Goal: Register for event/course

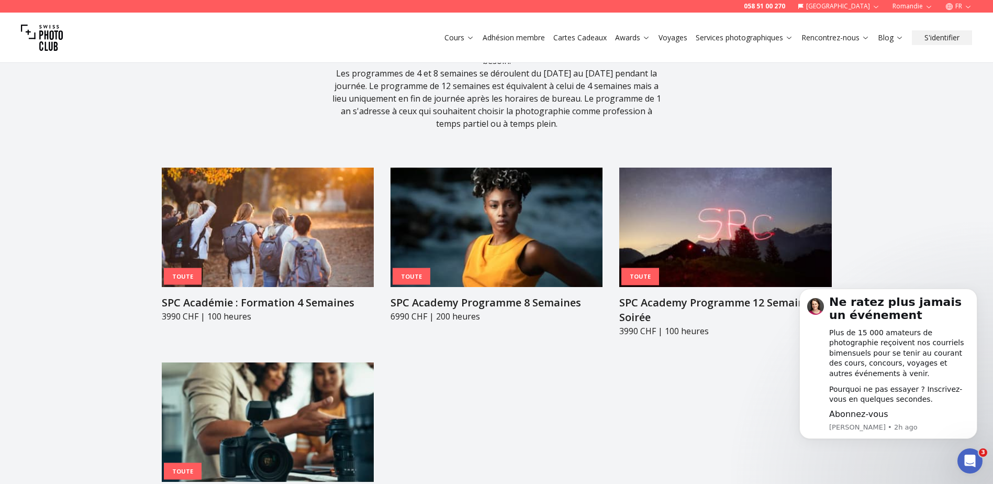
drag, startPoint x: 267, startPoint y: 271, endPoint x: 273, endPoint y: 268, distance: 7.0
click at [267, 295] on h3 "SPC Académie : Formation 4 Semaines" at bounding box center [268, 302] width 212 height 15
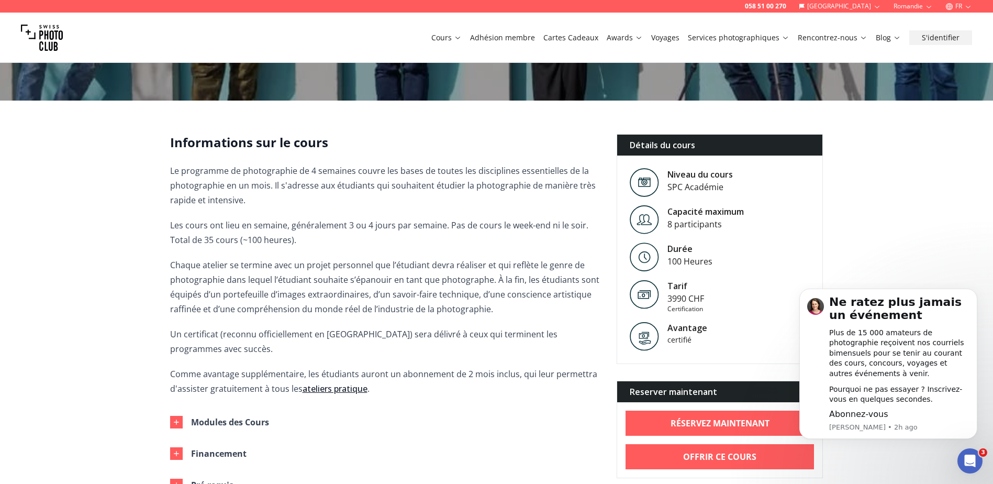
scroll to position [262, 0]
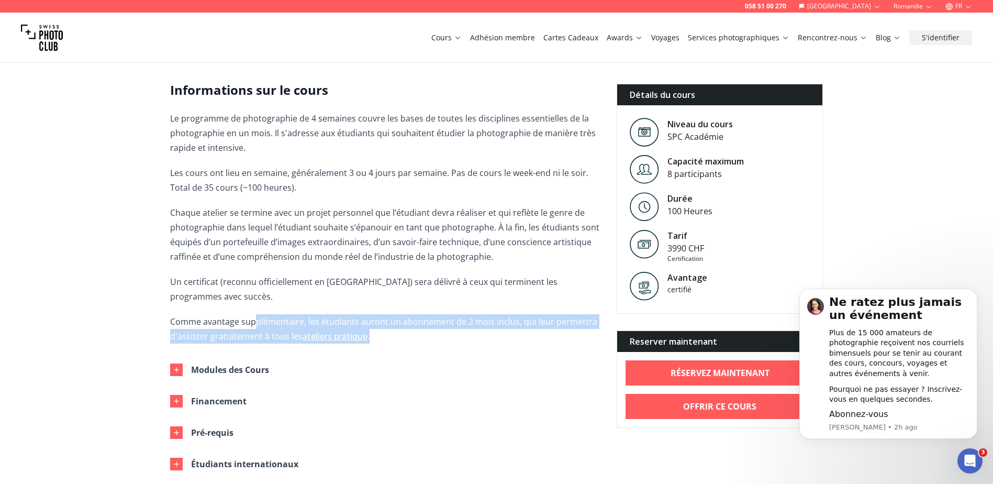
drag, startPoint x: 269, startPoint y: 308, endPoint x: 445, endPoint y: 326, distance: 176.9
click at [445, 326] on p "Comme avantage supplémentaire, les étudiants auront un abonnement de 2 mois inc…" at bounding box center [385, 328] width 430 height 29
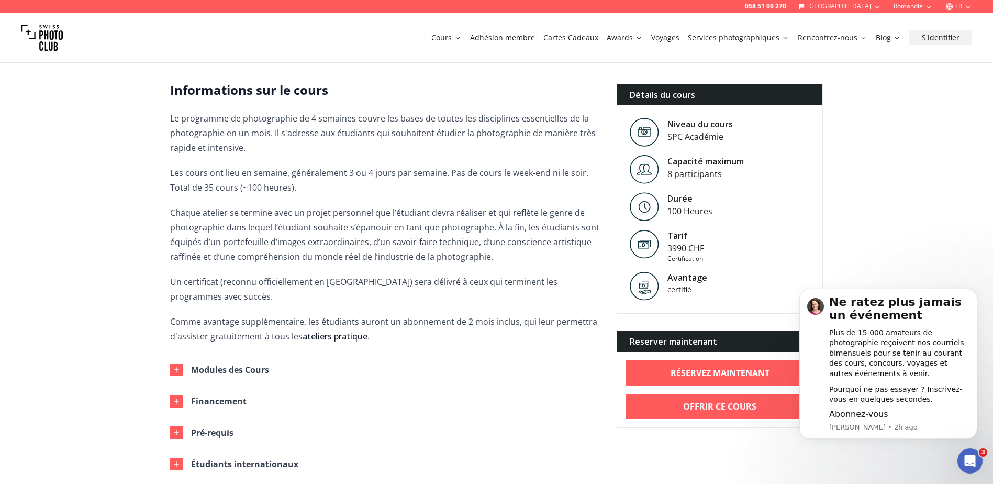
drag, startPoint x: 445, startPoint y: 326, endPoint x: 527, endPoint y: 330, distance: 82.3
click at [527, 330] on div "Informations sur le cours Le programme de photographie de 4 semaines couvre les…" at bounding box center [385, 296] width 430 height 429
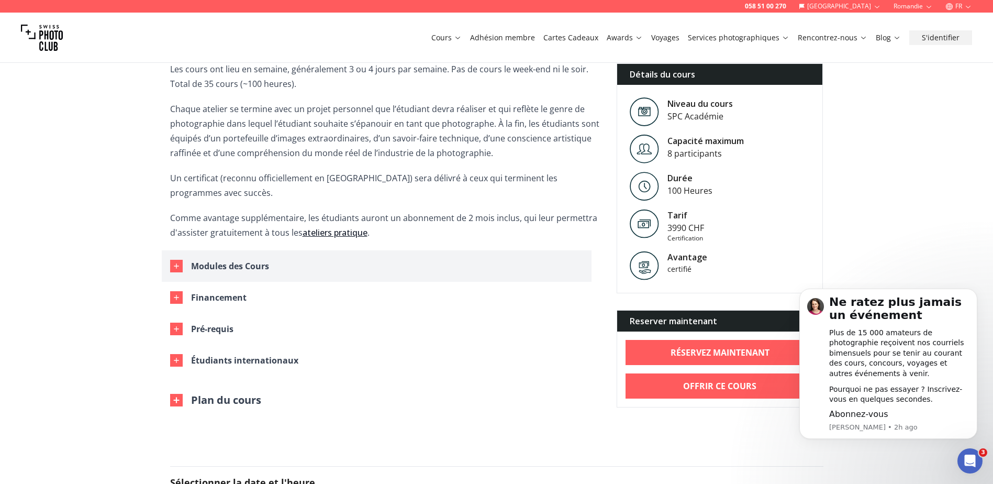
scroll to position [367, 0]
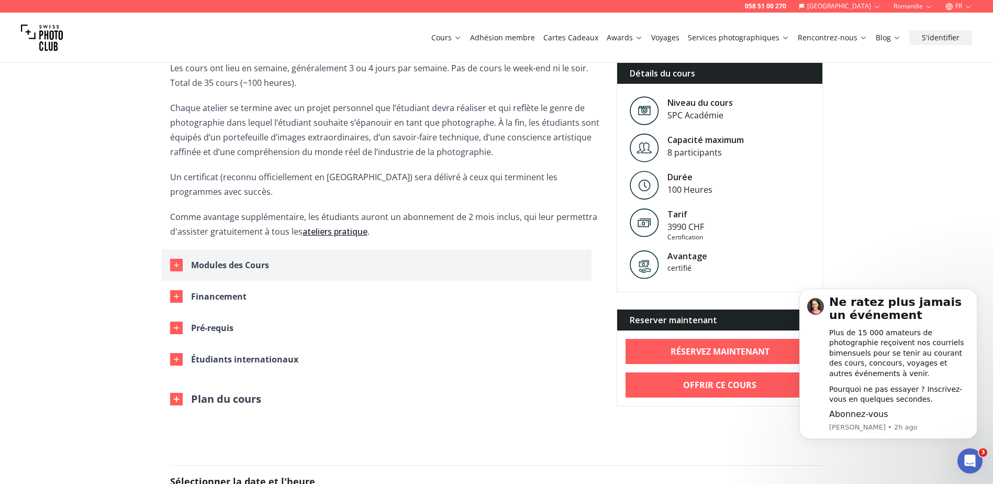
click at [258, 258] on div "Modules des Cours" at bounding box center [230, 265] width 78 height 15
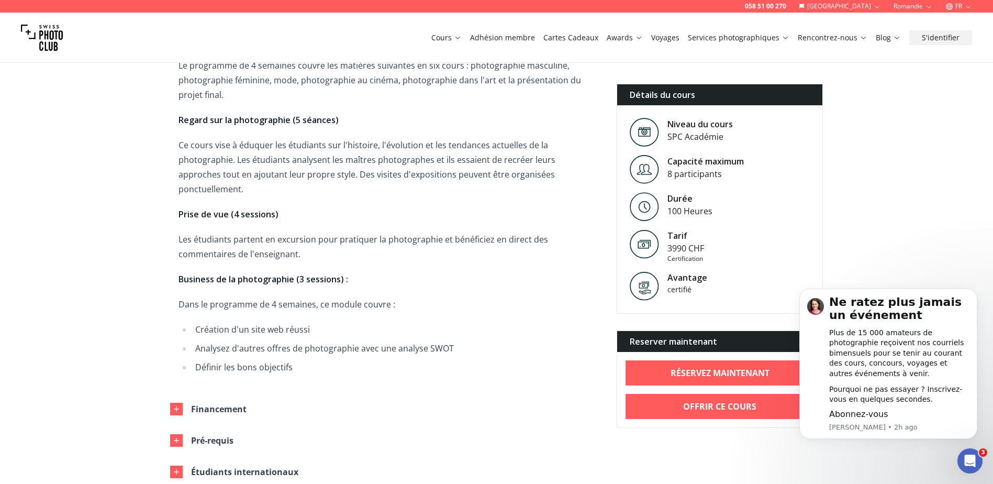
scroll to position [1152, 0]
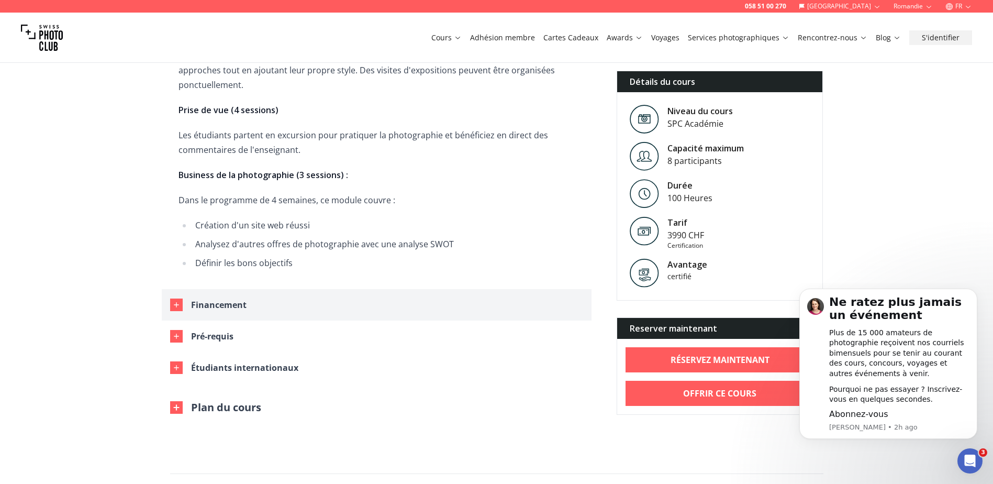
click at [230, 297] on div "Financement" at bounding box center [219, 304] width 56 height 15
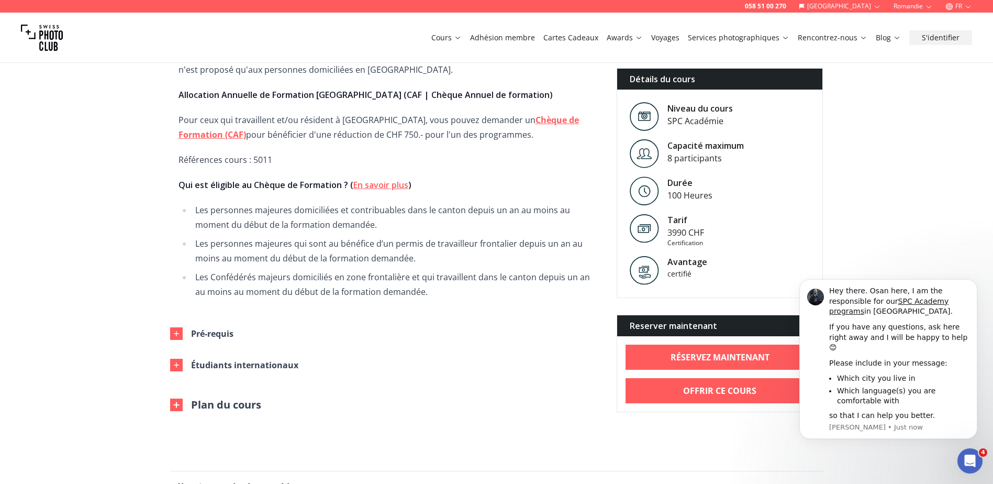
scroll to position [1519, 0]
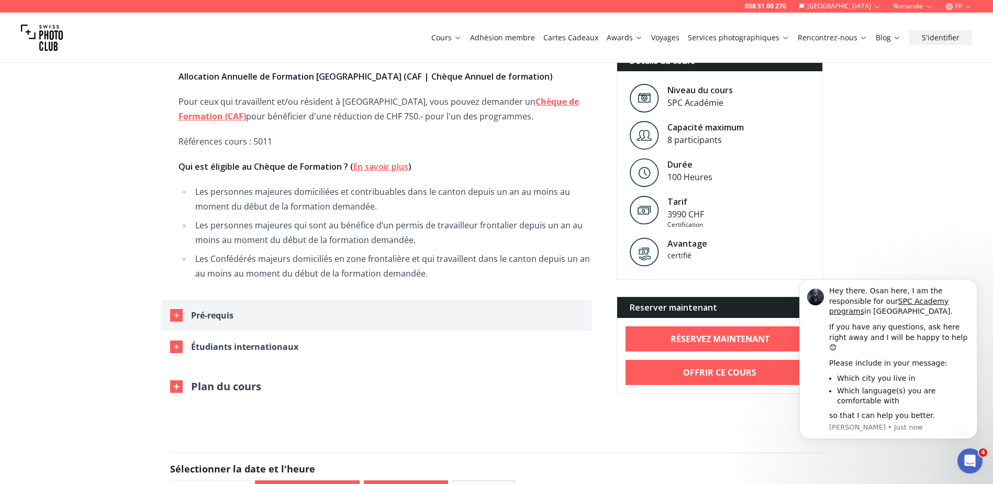
click at [214, 308] on div "Pré-requis" at bounding box center [212, 315] width 42 height 15
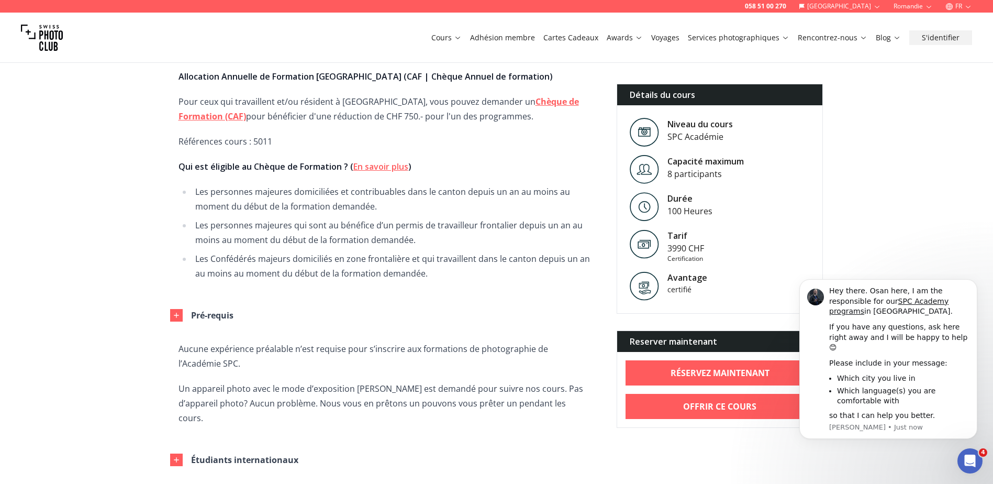
scroll to position [1571, 0]
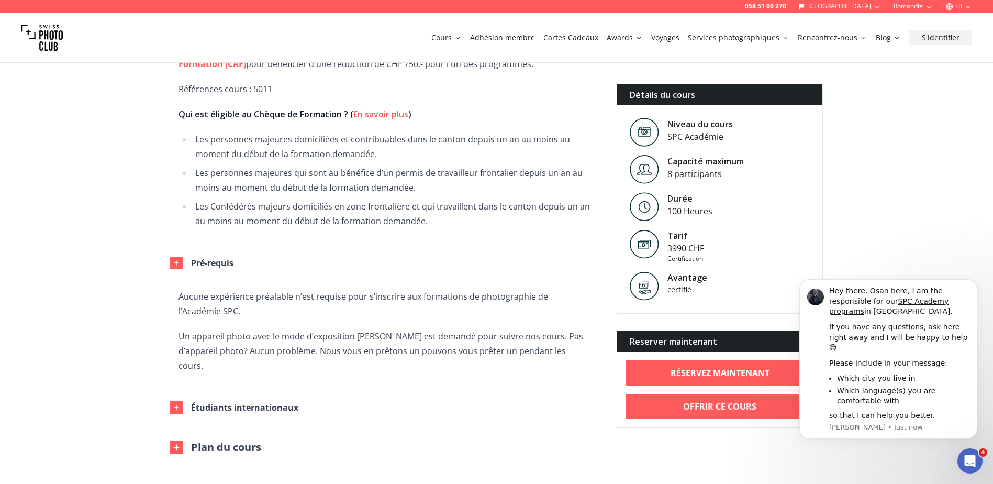
click at [252, 440] on button "Plan du cours" at bounding box center [215, 447] width 91 height 15
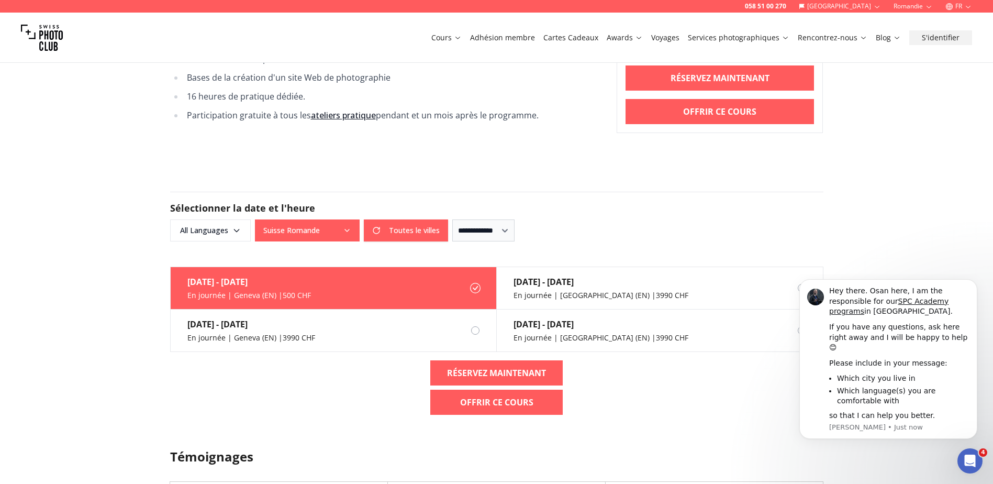
scroll to position [2147, 0]
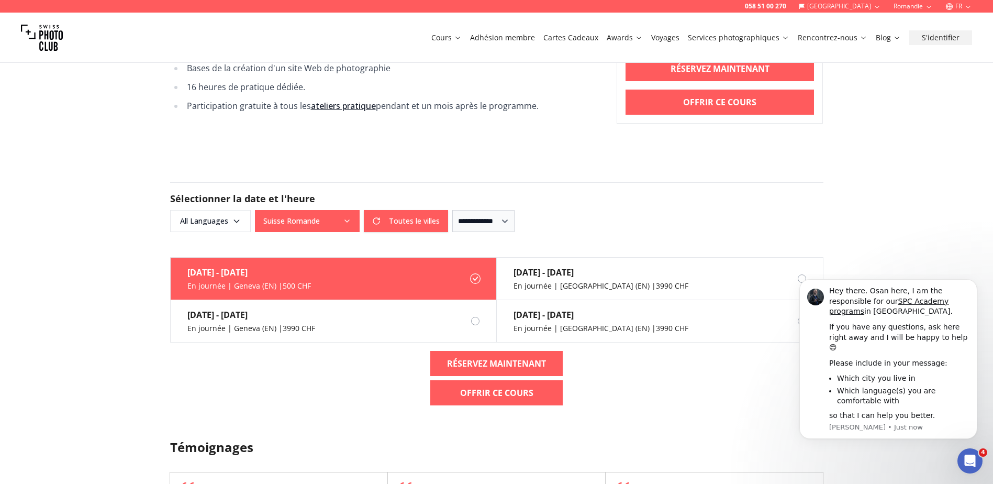
click at [337, 210] on button "Suisse Romande" at bounding box center [307, 221] width 105 height 22
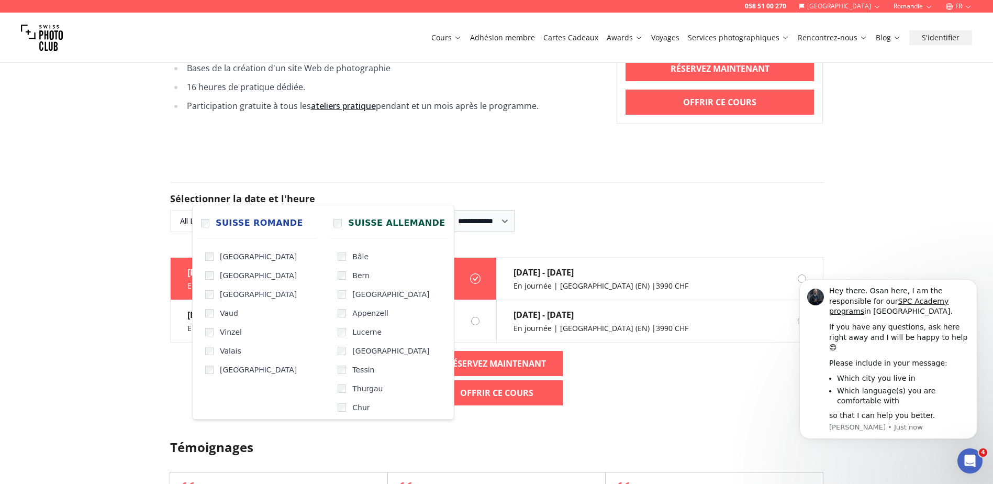
click at [334, 210] on button "Suisse Romande" at bounding box center [307, 221] width 105 height 22
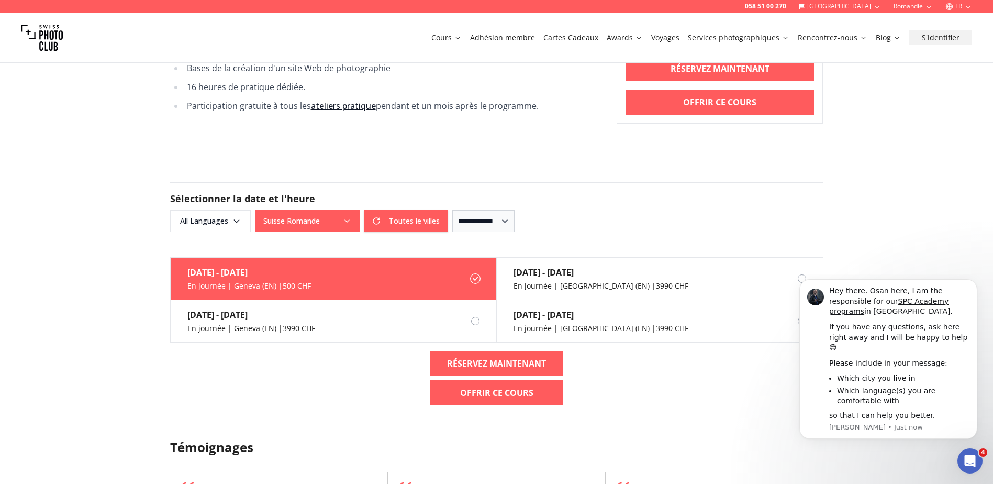
click at [344, 210] on button "Suisse Romande" at bounding box center [307, 221] width 105 height 22
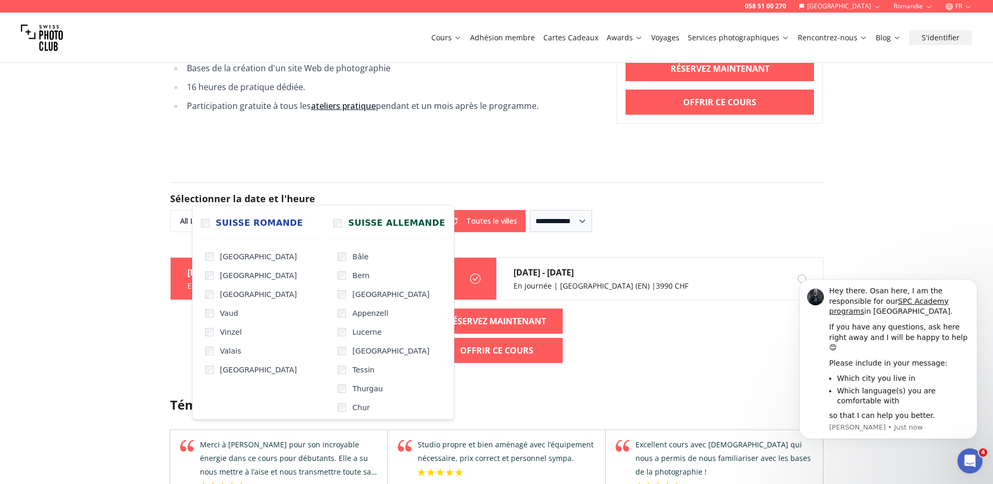
click at [434, 182] on div "**********" at bounding box center [497, 207] width 654 height 50
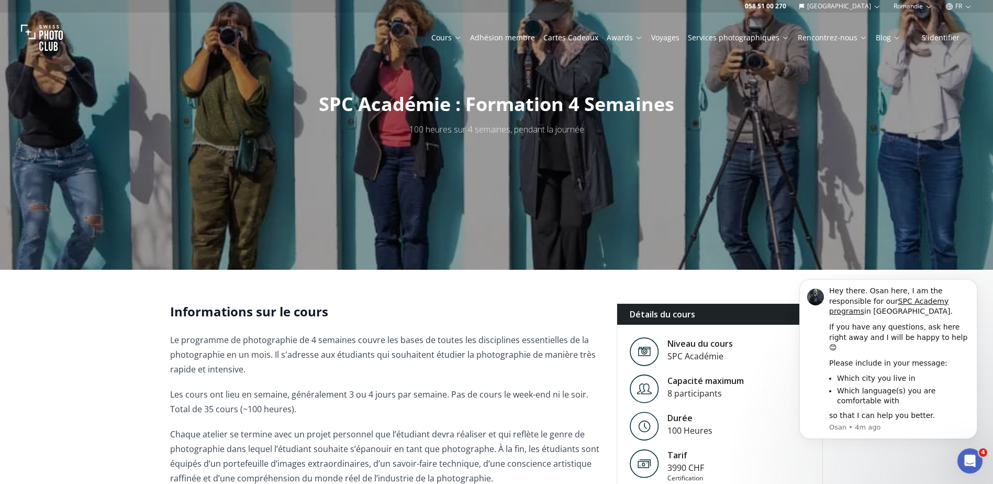
scroll to position [0, 0]
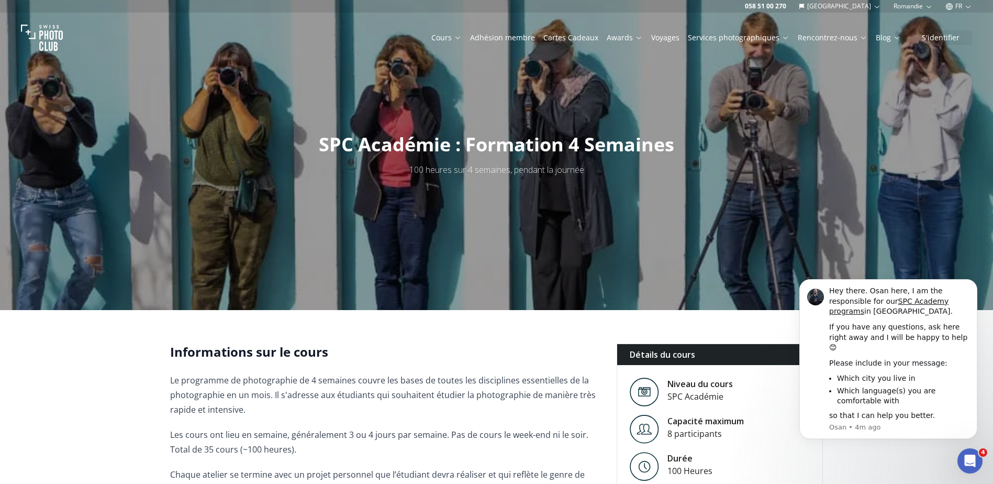
drag, startPoint x: 973, startPoint y: 293, endPoint x: 973, endPoint y: 280, distance: 13.6
click at [973, 285] on icon "Dismiss notification" at bounding box center [975, 282] width 5 height 5
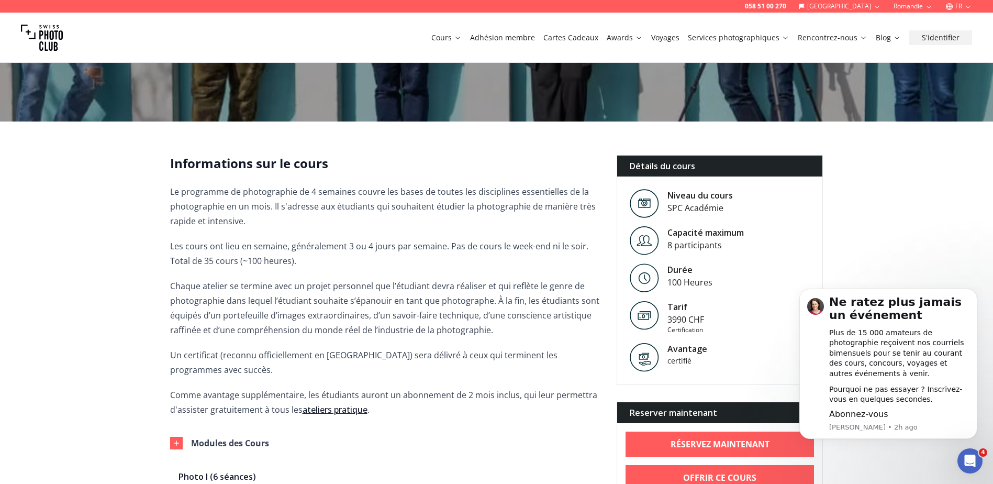
scroll to position [262, 0]
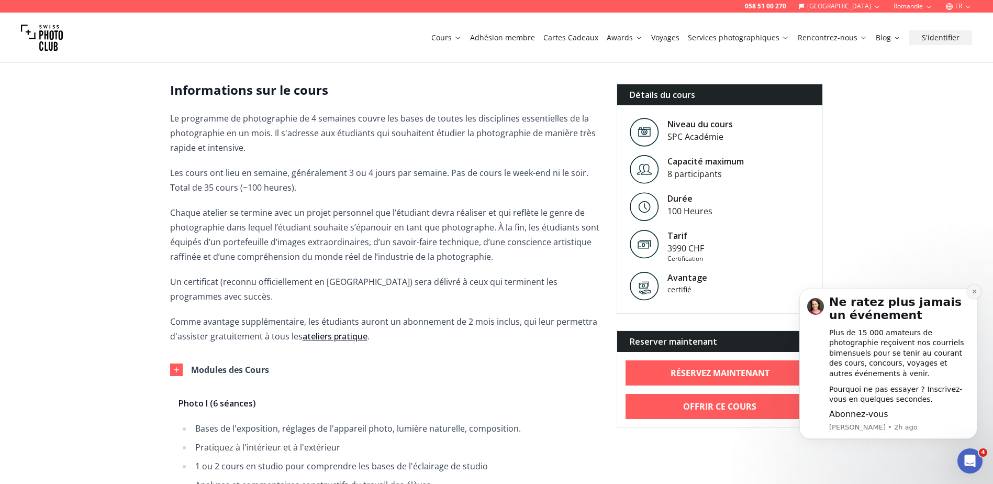
click at [973, 294] on icon "Dismiss notification" at bounding box center [975, 292] width 6 height 6
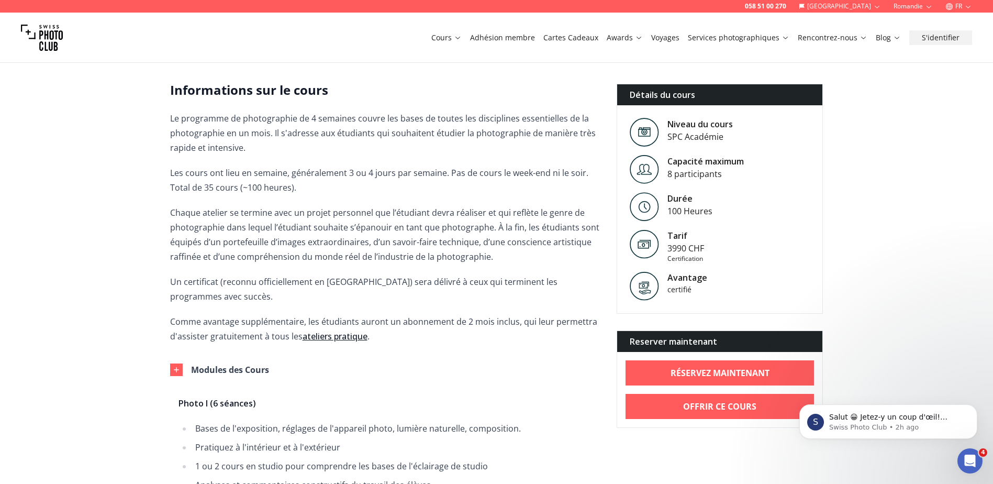
click at [896, 419] on p "Salut 😀 Jetez-y un coup d'œil! contactez-nous pour plus d'informations." at bounding box center [897, 417] width 135 height 10
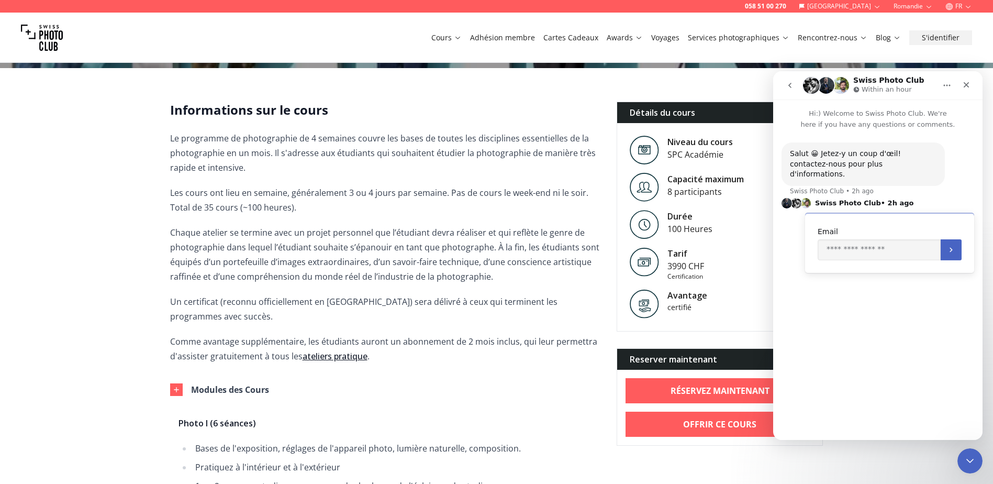
scroll to position [471, 0]
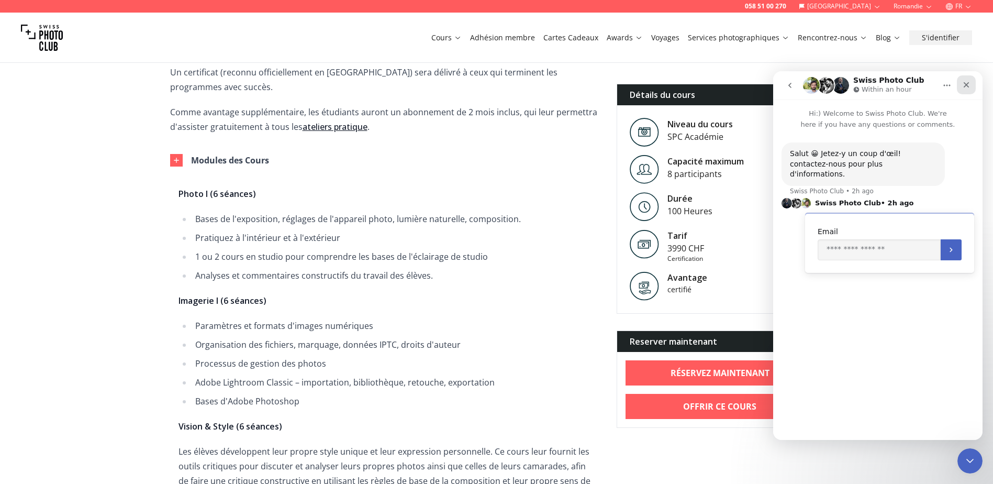
click at [967, 83] on icon "Close" at bounding box center [967, 85] width 8 height 8
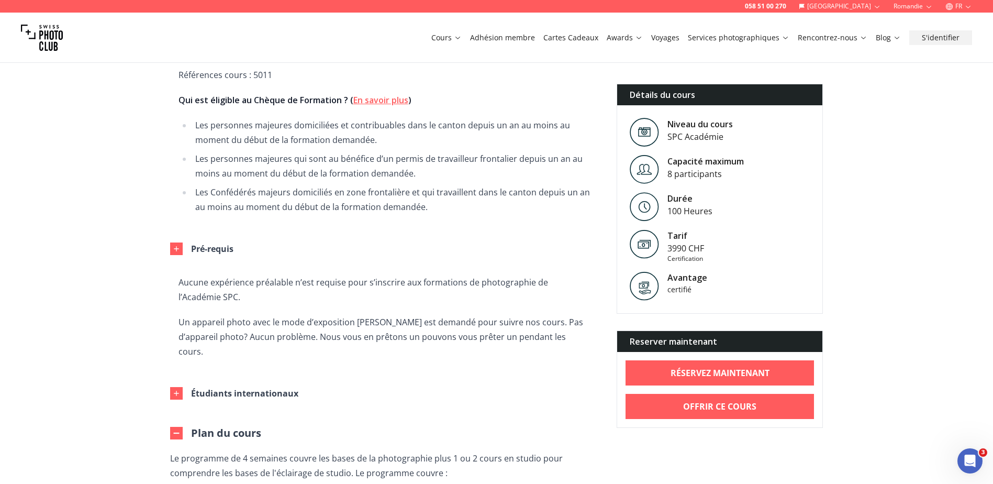
scroll to position [1781, 0]
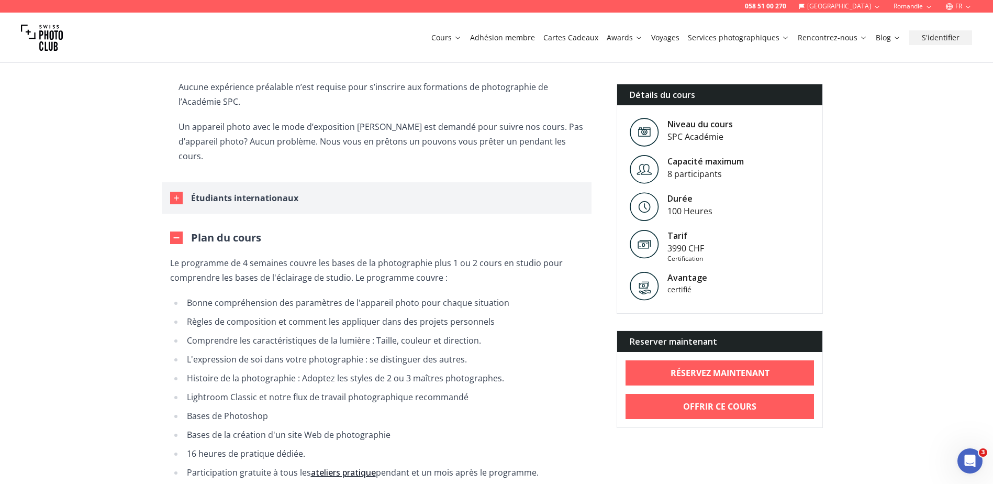
click at [258, 191] on div "Étudiants internationaux" at bounding box center [244, 198] width 107 height 15
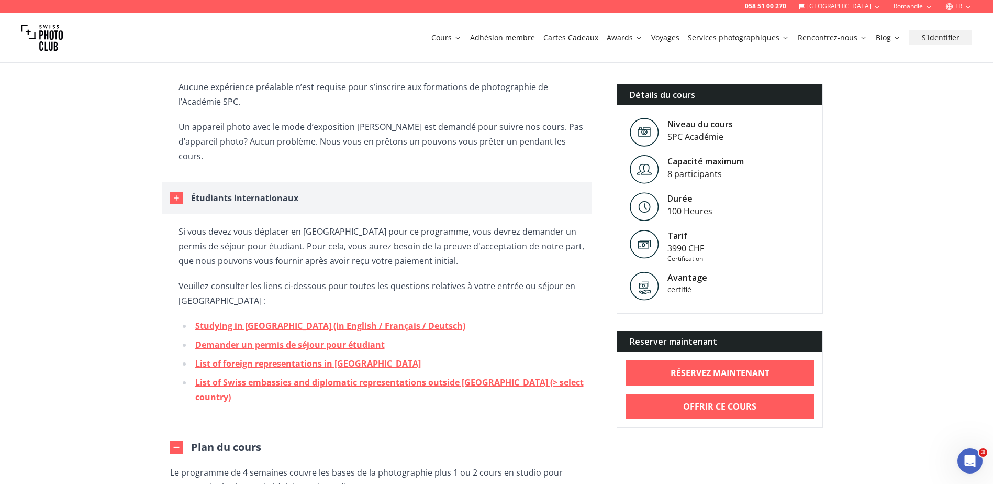
click at [258, 191] on div "Étudiants internationaux" at bounding box center [244, 198] width 107 height 15
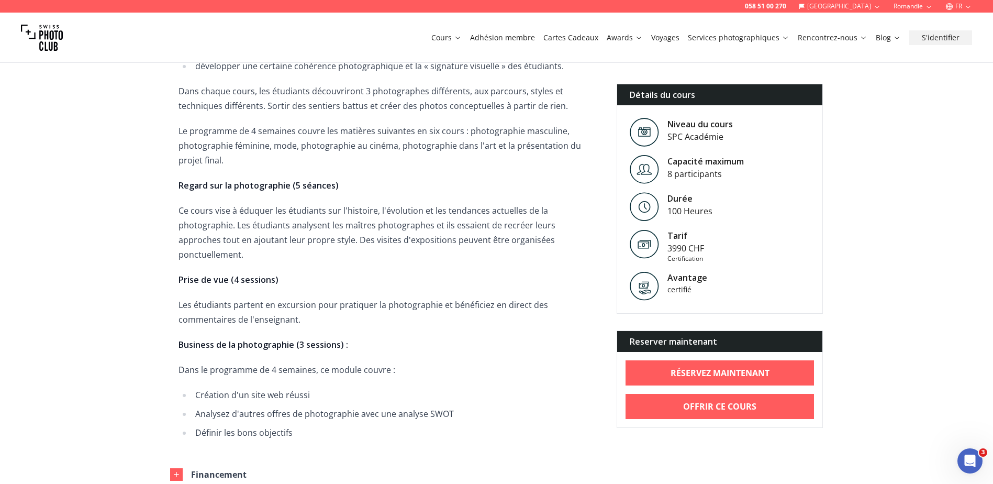
scroll to position [838, 0]
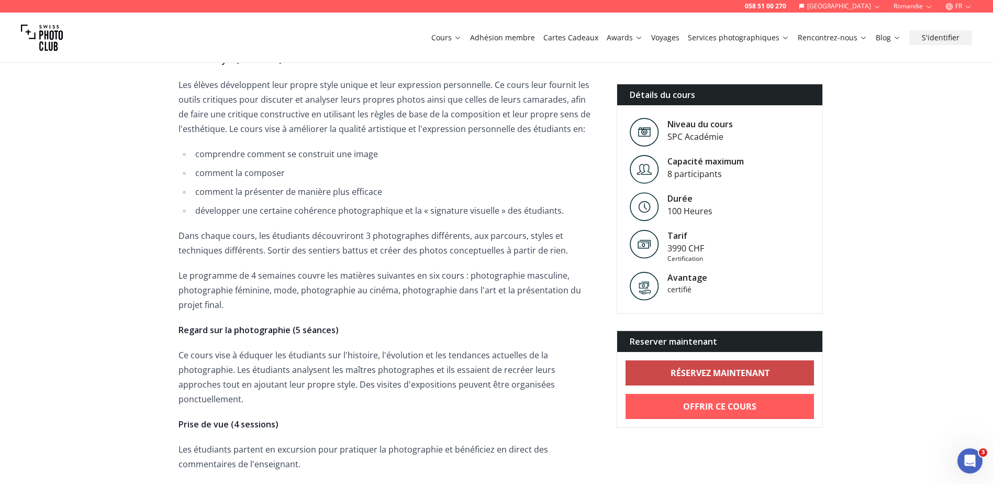
click at [759, 376] on b "RÉSERVEZ MAINTENANT" at bounding box center [720, 373] width 99 height 13
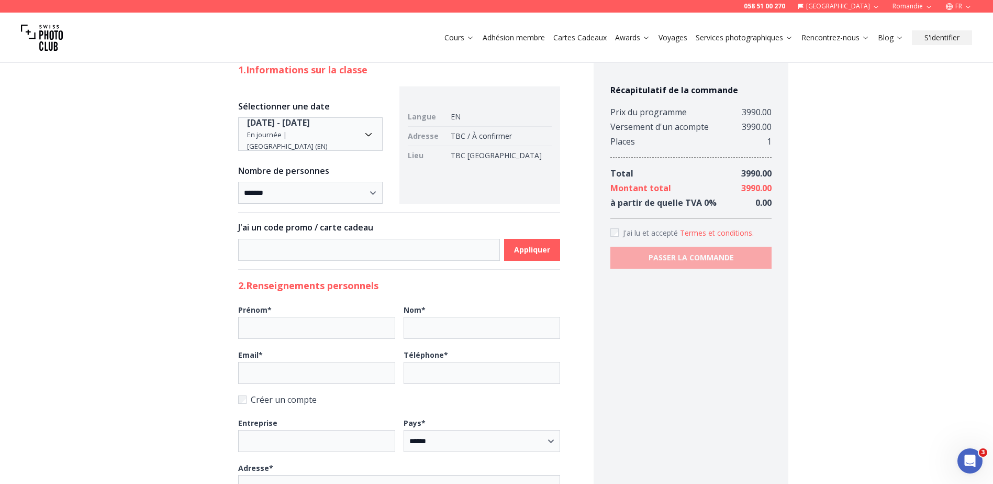
scroll to position [105, 0]
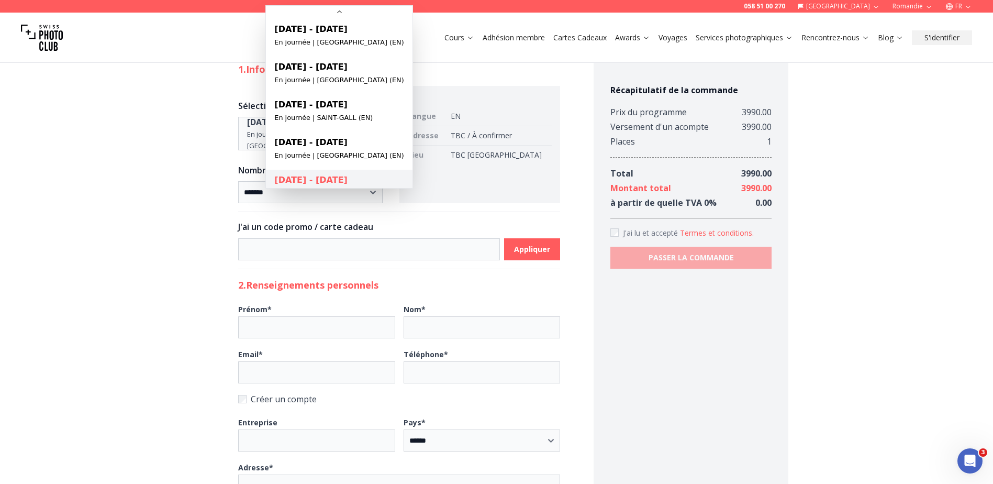
click at [380, 138] on body "**********" at bounding box center [496, 479] width 993 height 1066
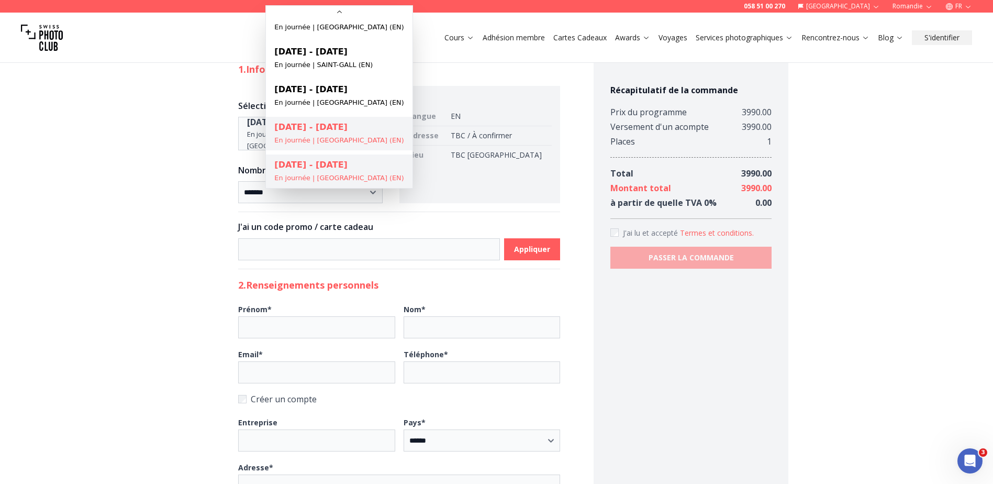
select select "**********"
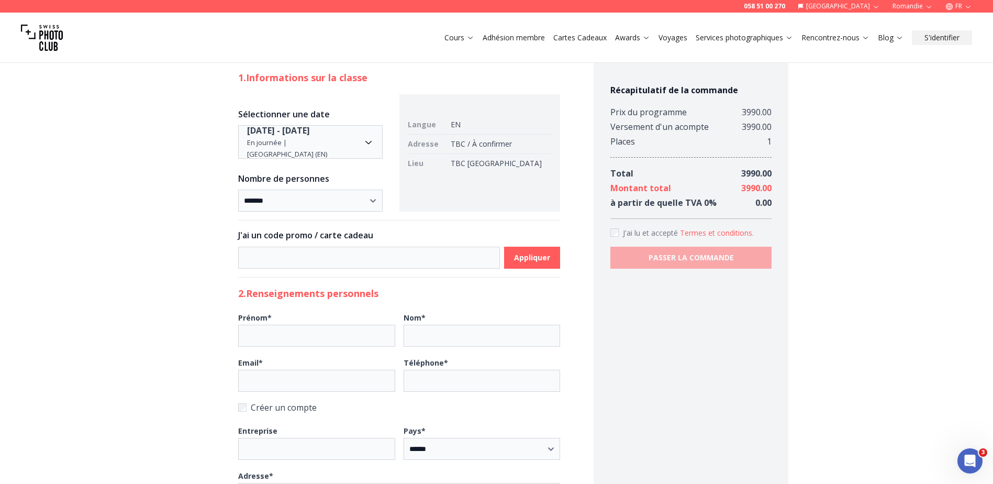
scroll to position [0, 0]
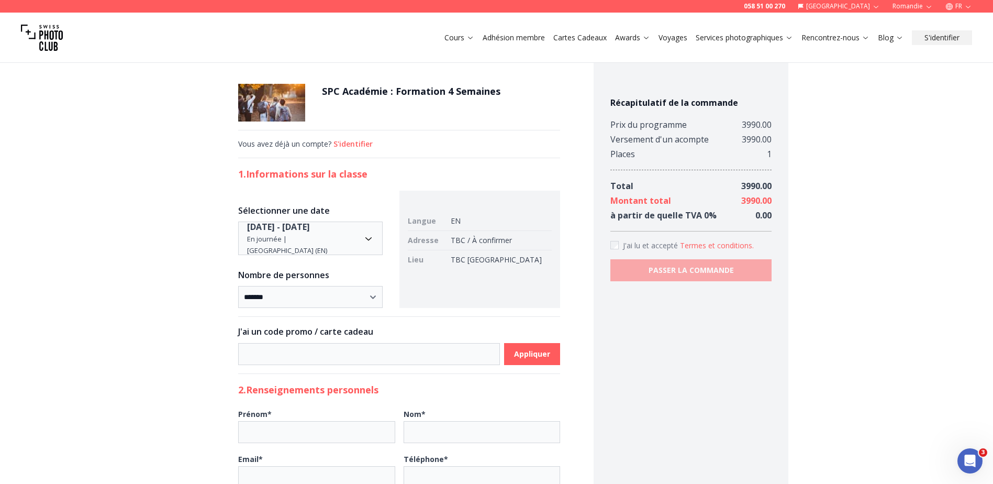
click at [677, 37] on link "Voyages" at bounding box center [673, 37] width 29 height 10
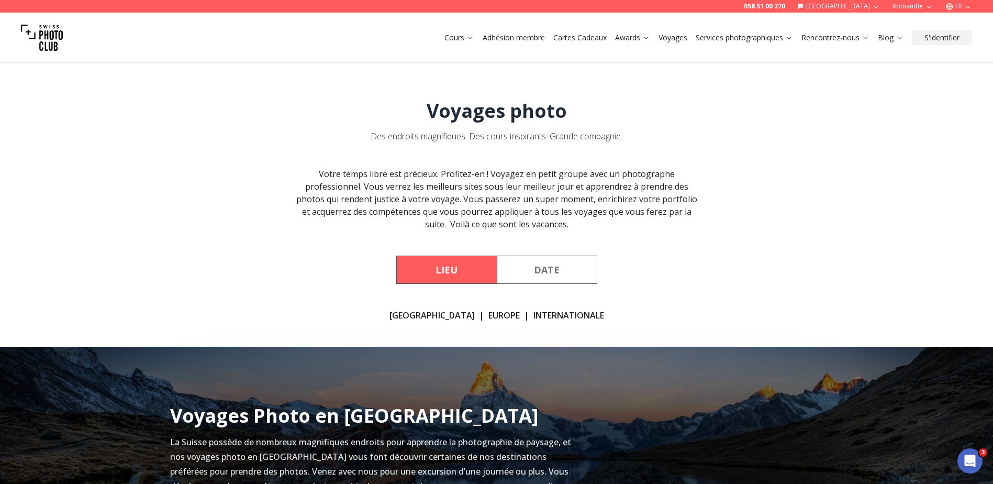
click at [553, 274] on button "Date" at bounding box center [547, 270] width 101 height 28
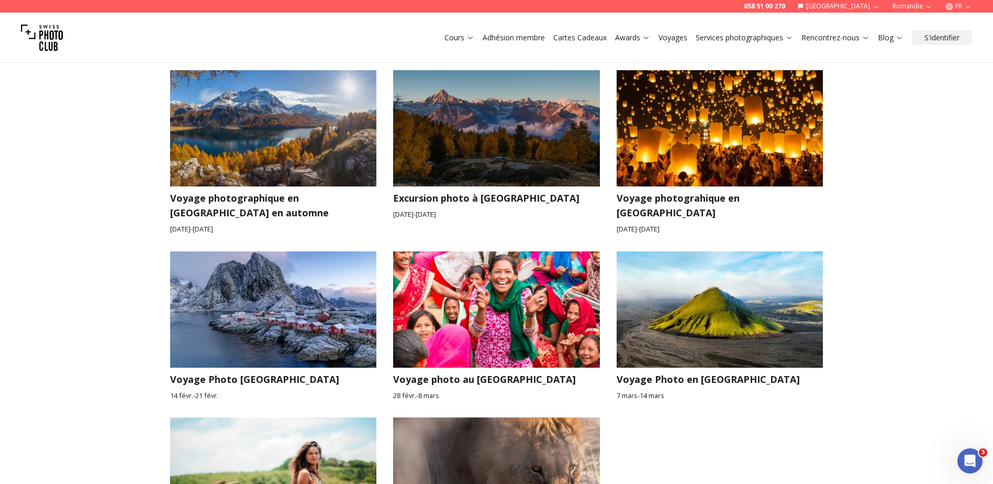
scroll to position [576, 0]
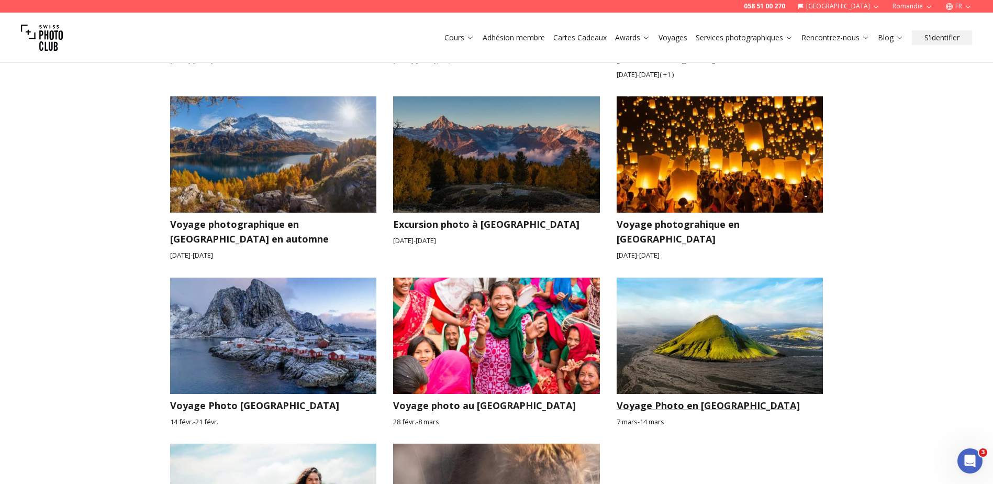
click at [720, 398] on h3 "Voyage Photo en [GEOGRAPHIC_DATA]" at bounding box center [720, 405] width 207 height 15
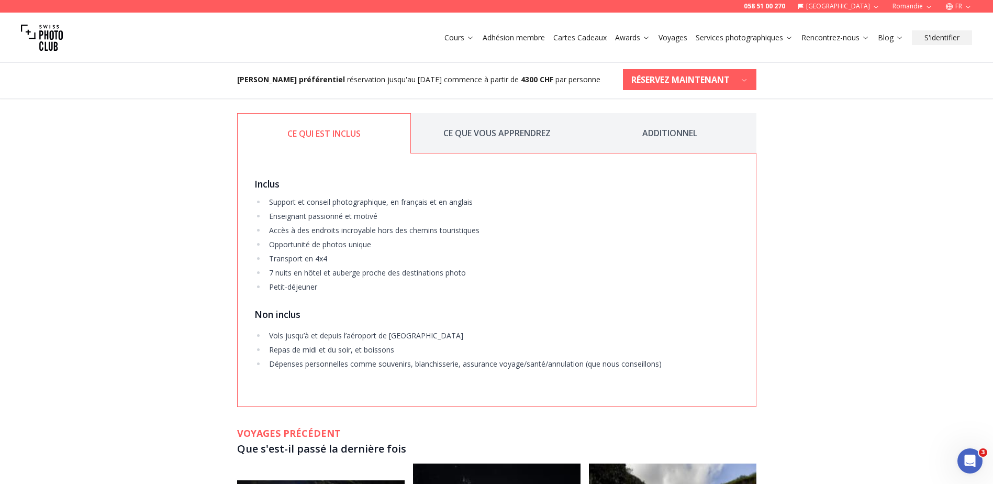
scroll to position [2252, 0]
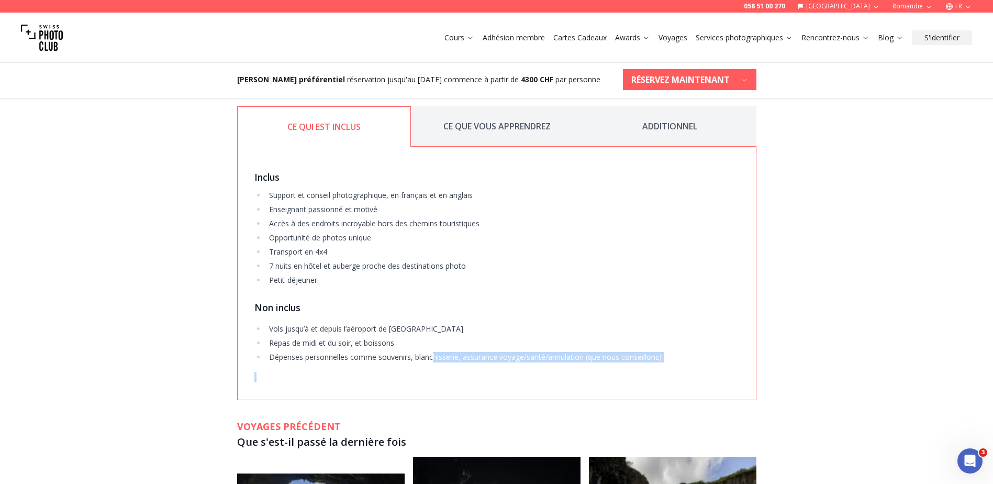
drag, startPoint x: 455, startPoint y: 328, endPoint x: 476, endPoint y: 333, distance: 21.6
click at [476, 333] on span "Vols jusqu’à et depuis l’aéroport de [GEOGRAPHIC_DATA] et du soir, et boissons …" at bounding box center [497, 353] width 485 height 59
drag, startPoint x: 476, startPoint y: 333, endPoint x: 438, endPoint y: 284, distance: 62.3
click at [438, 283] on div "Inclus Support et conseil photographique, en français et en anglais Enseignant …" at bounding box center [497, 273] width 520 height 253
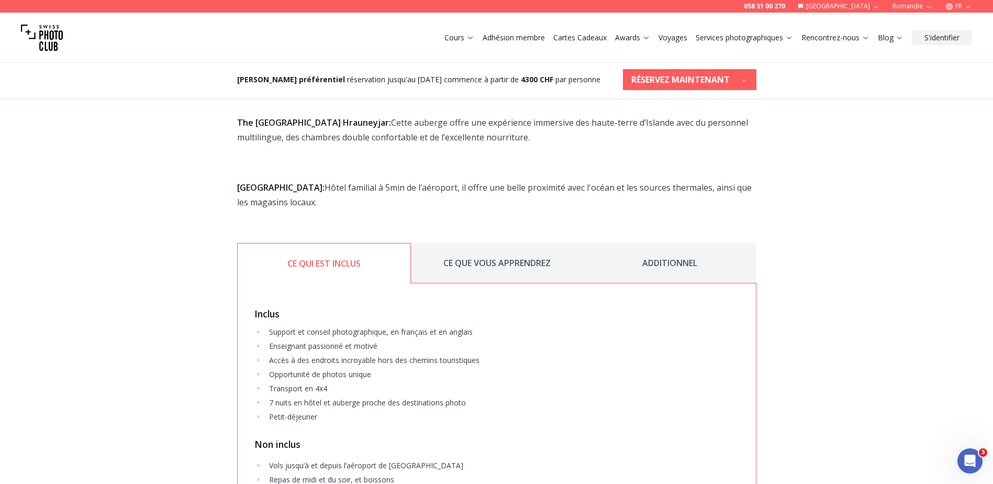
scroll to position [2042, 0]
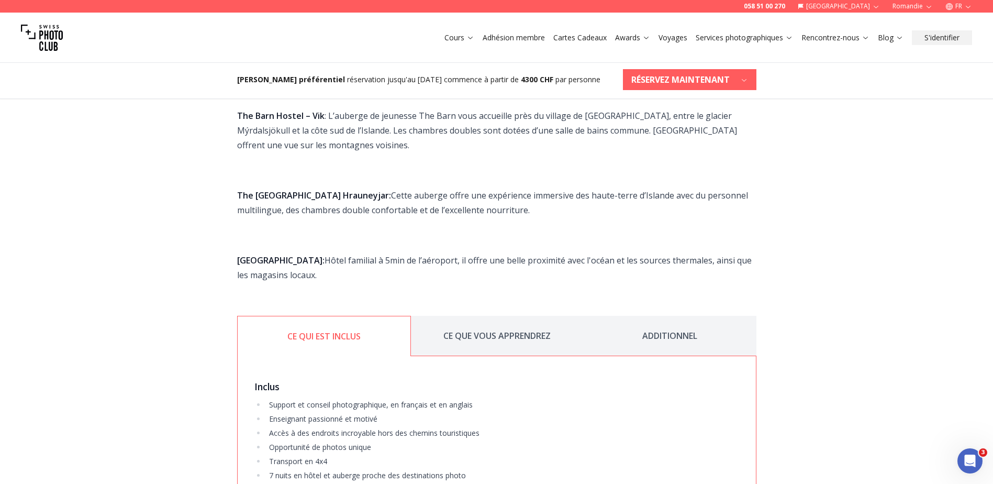
click at [521, 316] on button "CE QUE VOUS APPRENDREZ" at bounding box center [497, 336] width 173 height 40
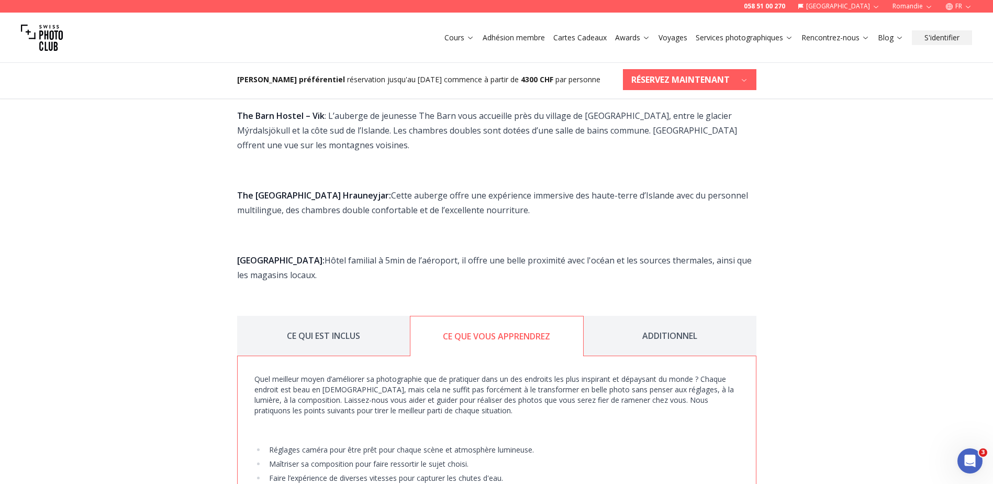
scroll to position [2147, 0]
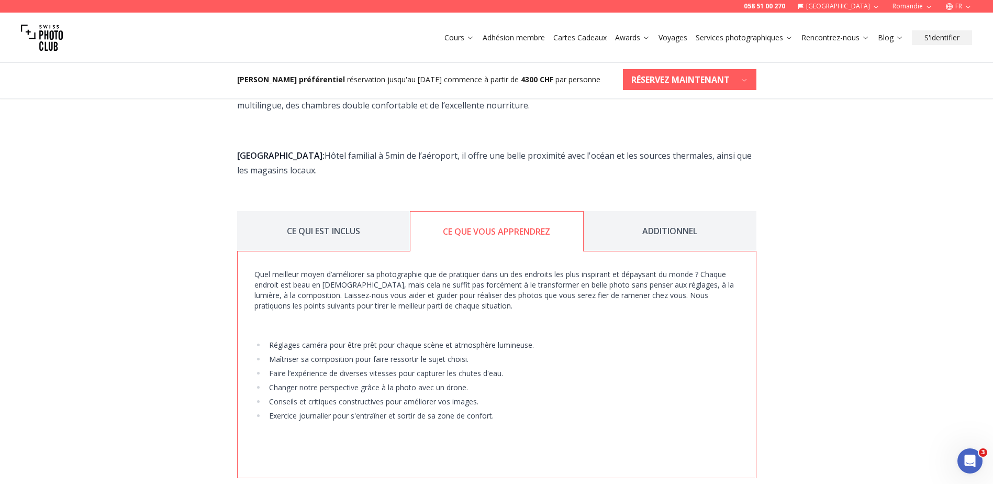
click at [669, 211] on button "ADDITIONNEL" at bounding box center [670, 231] width 173 height 40
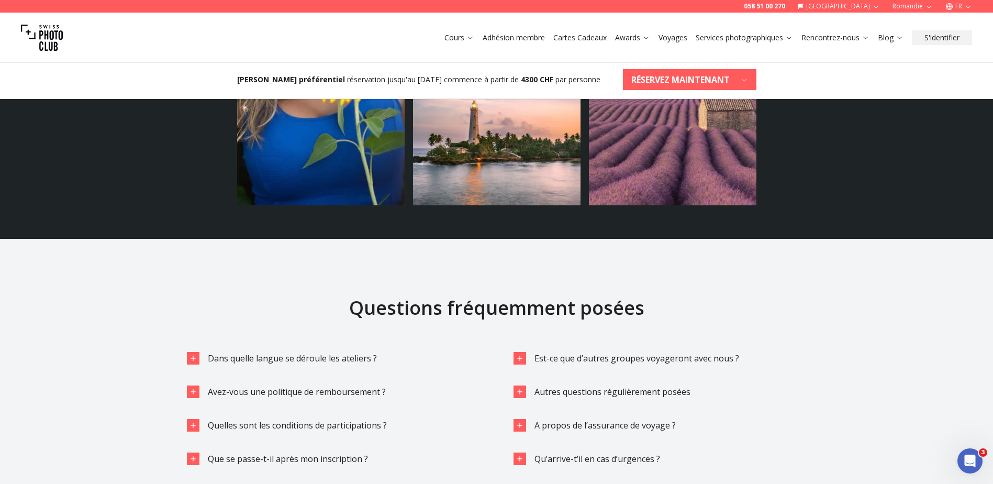
scroll to position [3823, 0]
